Goal: Task Accomplishment & Management: Manage account settings

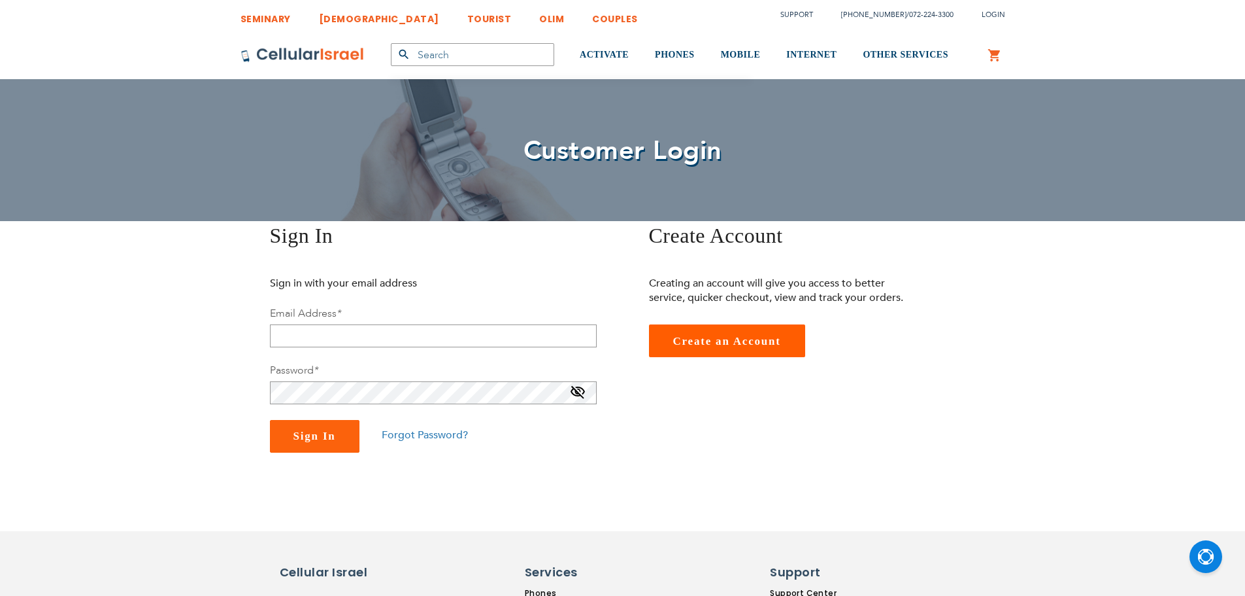
type input "[EMAIL_ADDRESS][DOMAIN_NAME]"
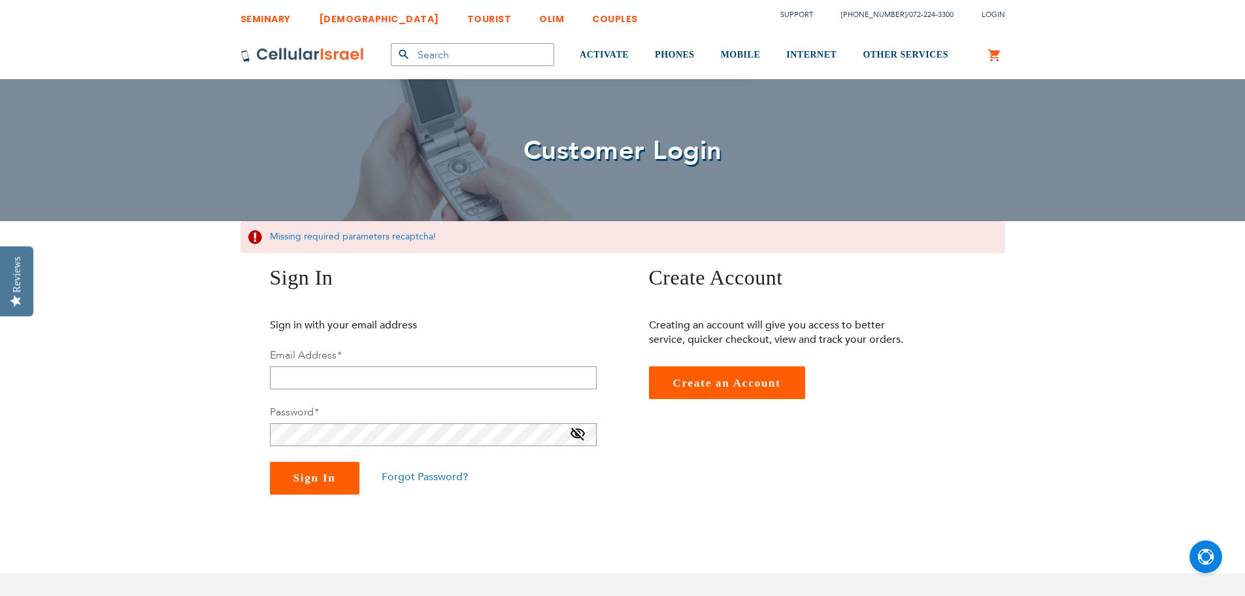
type input "[EMAIL_ADDRESS][DOMAIN_NAME]"
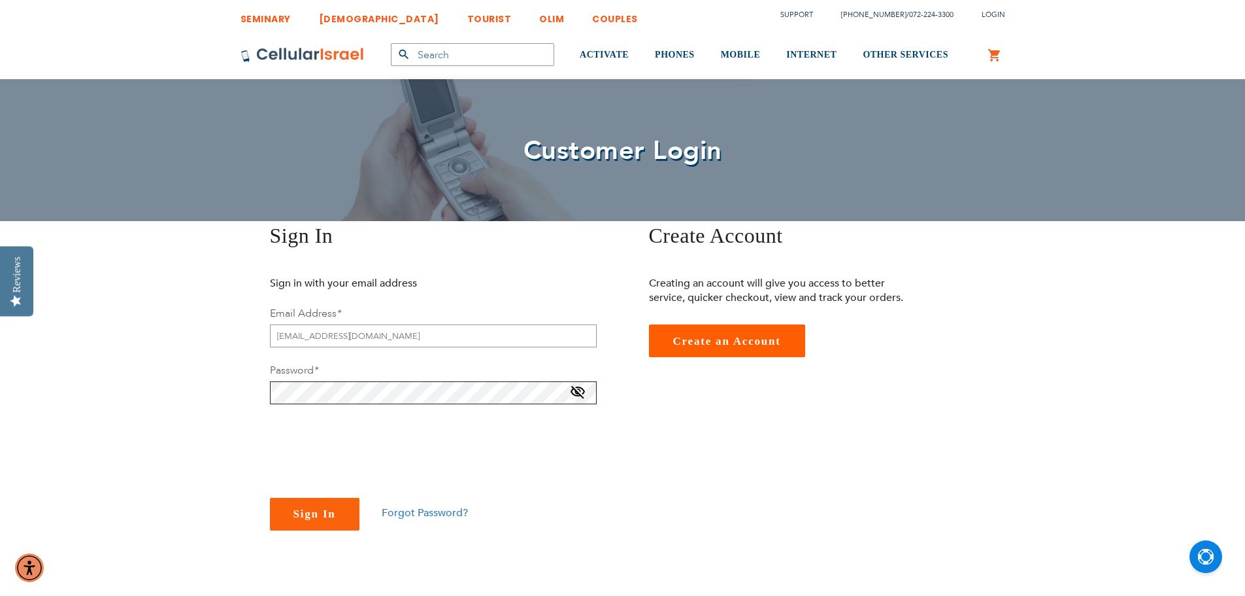
click at [246, 392] on div "Sign In Sign in with your email address Email Address * [EMAIL_ADDRESS][DOMAIN_…" at bounding box center [427, 375] width 373 height 309
checkbox input "true"
click at [320, 515] on span "Sign In" at bounding box center [315, 513] width 42 height 12
